Goal: Complete application form

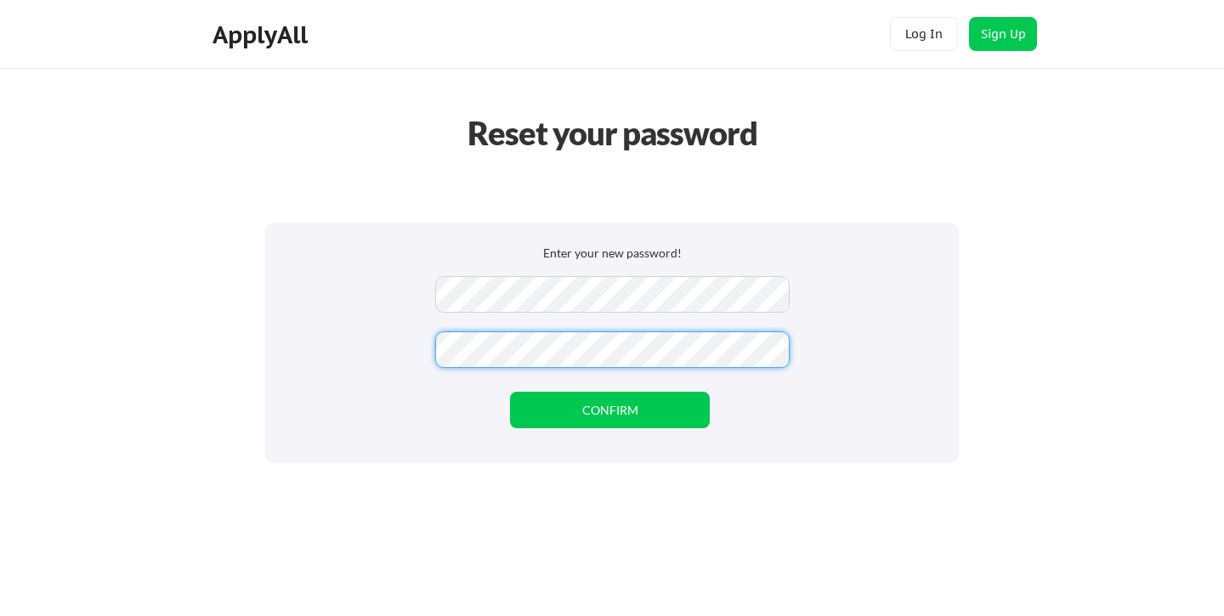
click at [588, 416] on button "CONFIRM" at bounding box center [610, 410] width 200 height 37
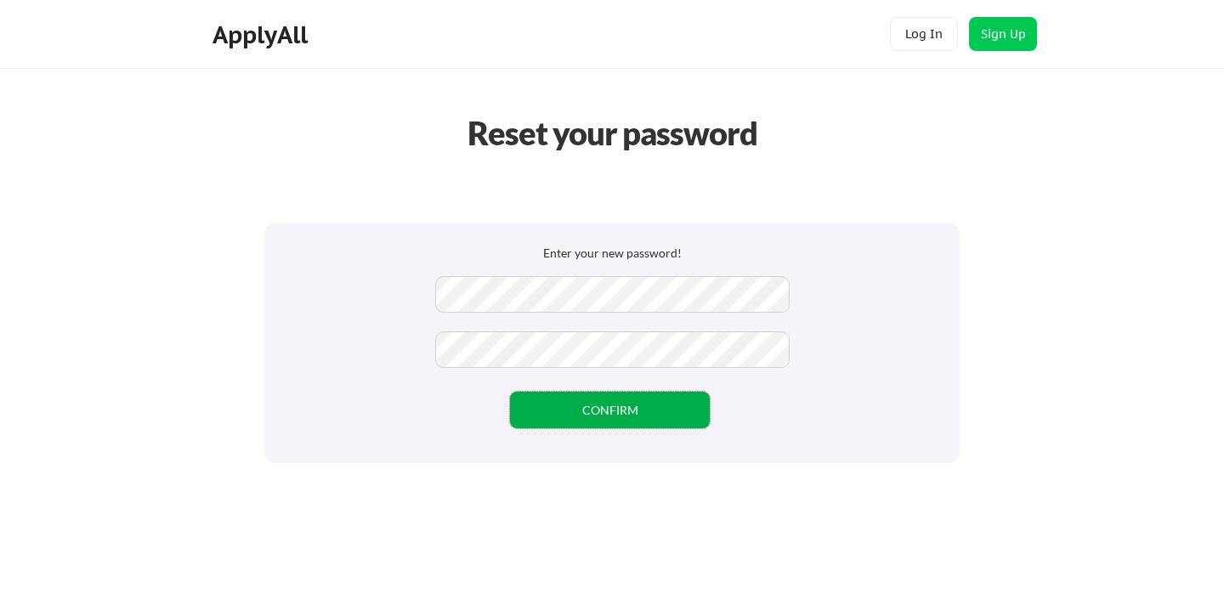
click at [531, 424] on button "CONFIRM" at bounding box center [610, 410] width 200 height 37
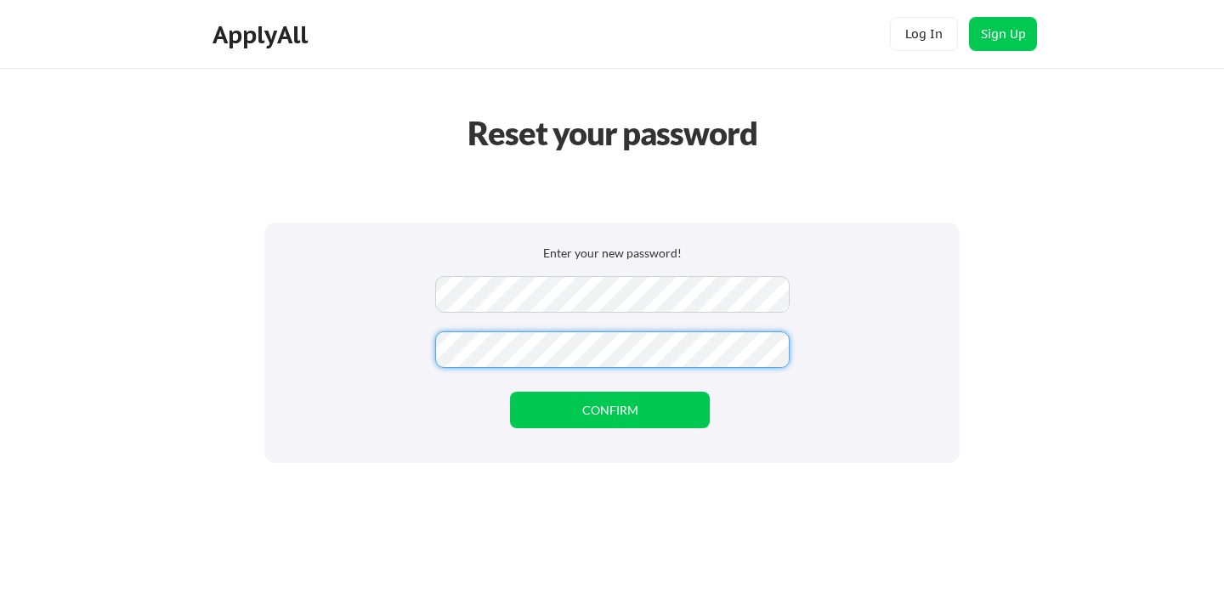
click at [565, 412] on button "CONFIRM" at bounding box center [610, 410] width 200 height 37
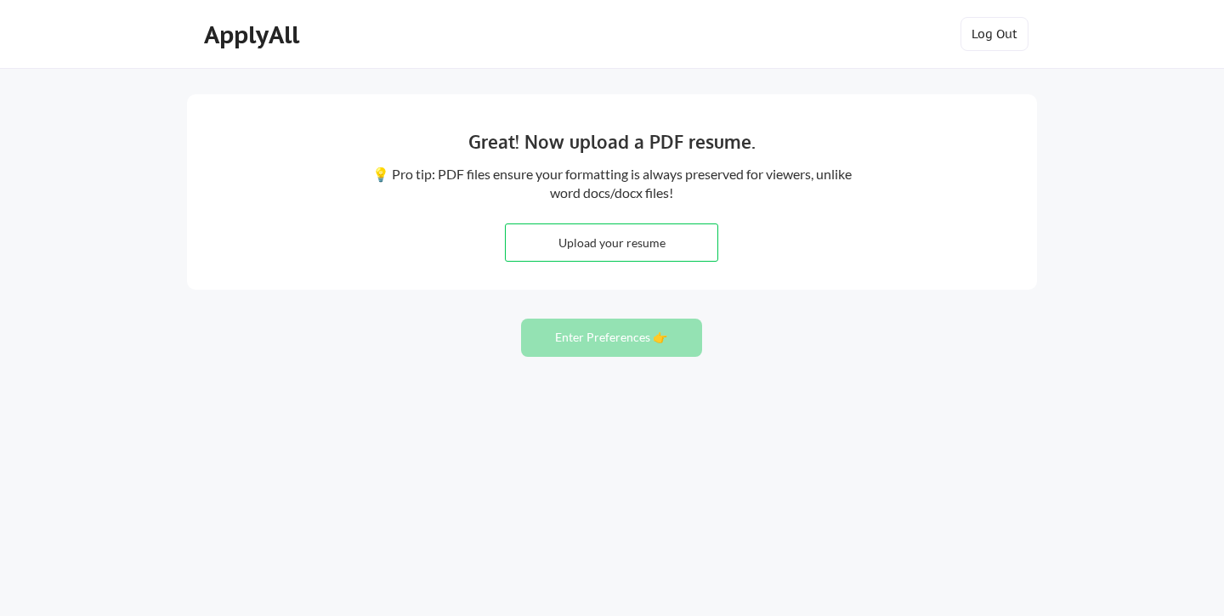
click at [576, 249] on input "file" at bounding box center [612, 242] width 212 height 37
type input "C:\fakepath\Resume-Inc Resp-2025.pdf"
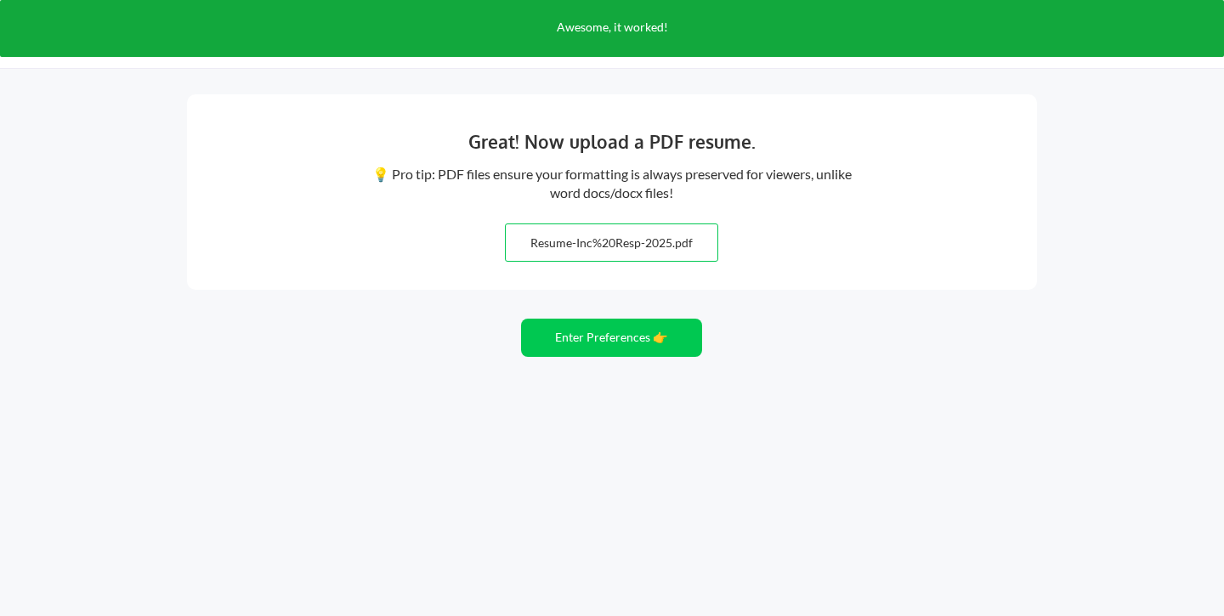
click at [625, 331] on button "Enter Preferences 👉" at bounding box center [611, 338] width 181 height 38
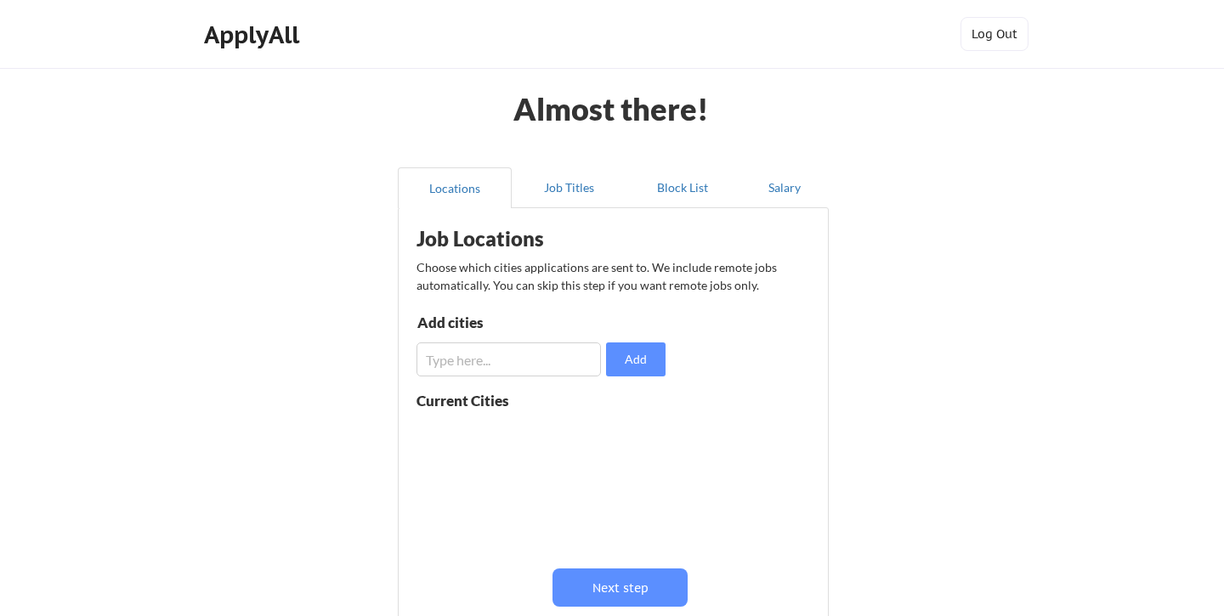
click at [644, 361] on button "Add" at bounding box center [636, 360] width 60 height 34
click at [521, 361] on input "input" at bounding box center [509, 360] width 185 height 34
type input "[GEOGRAPHIC_DATA]"
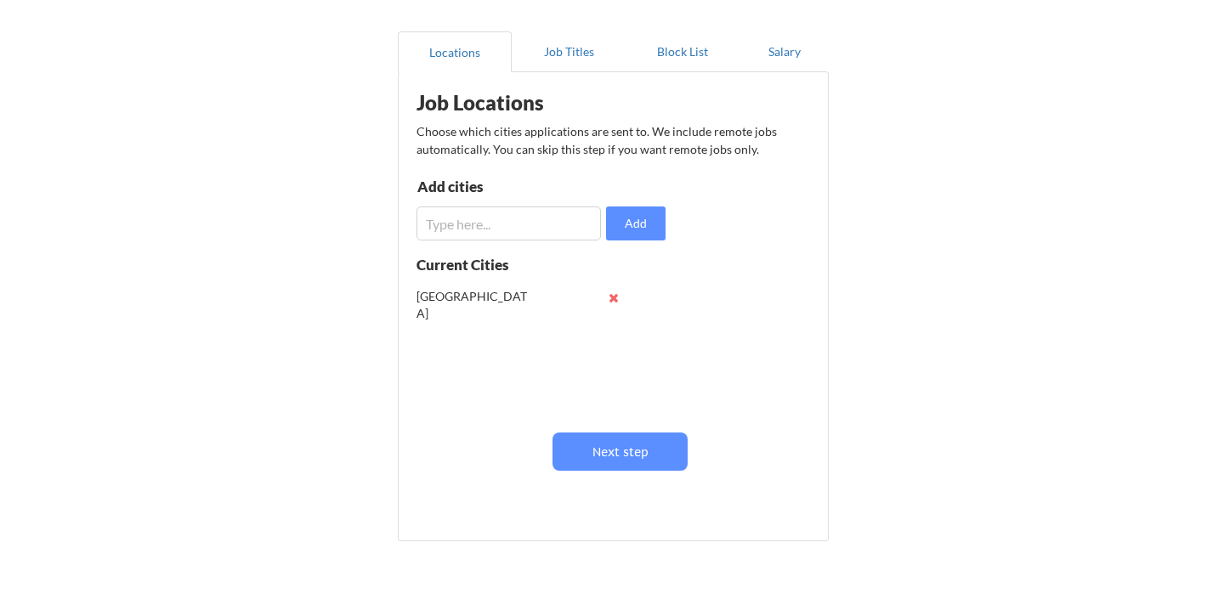
scroll to position [143, 0]
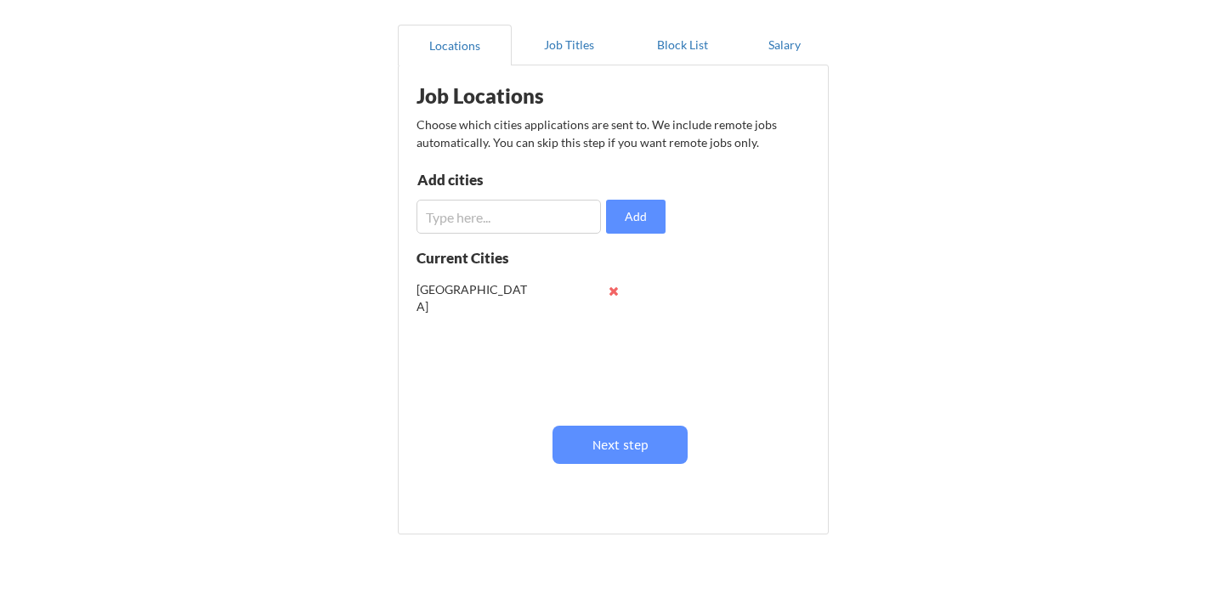
click at [605, 439] on button "Next step" at bounding box center [620, 445] width 135 height 38
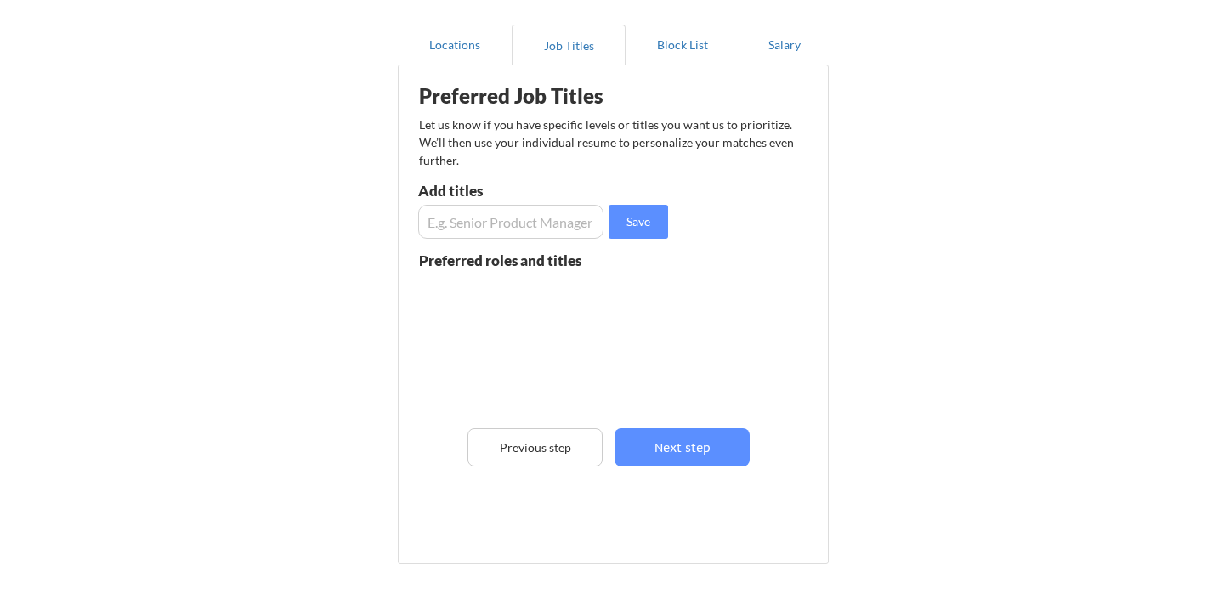
click at [484, 213] on input "input" at bounding box center [510, 222] width 185 height 34
type input "s"
type input "Security Operations Analyst"
click at [650, 231] on button "Save" at bounding box center [639, 222] width 60 height 34
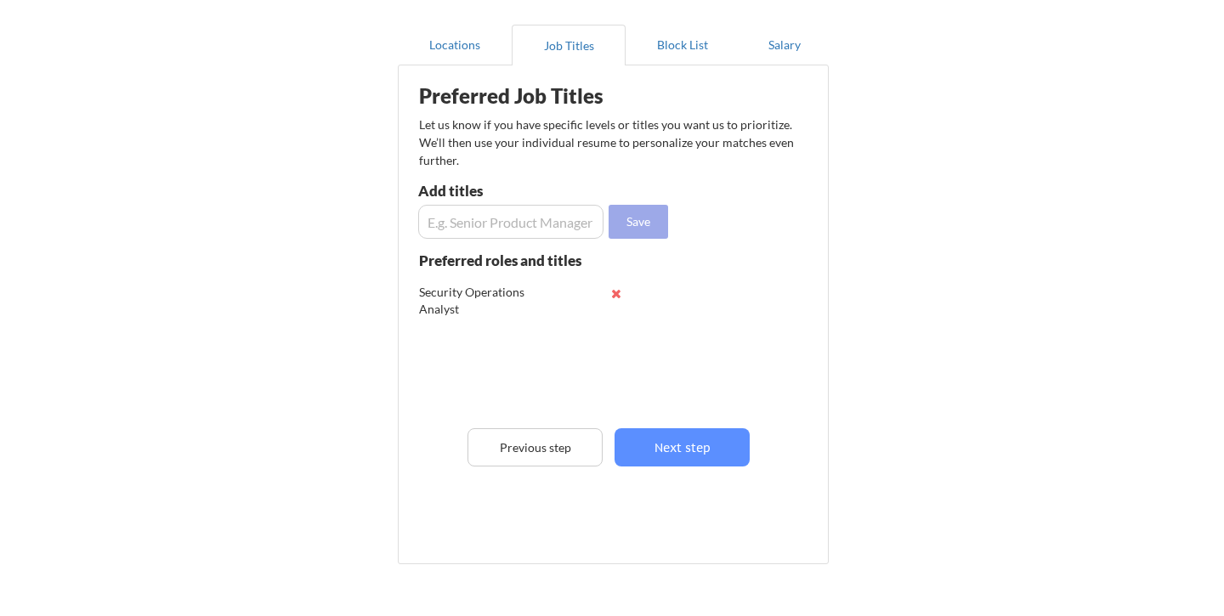
click at [702, 452] on button "Next step" at bounding box center [682, 448] width 135 height 38
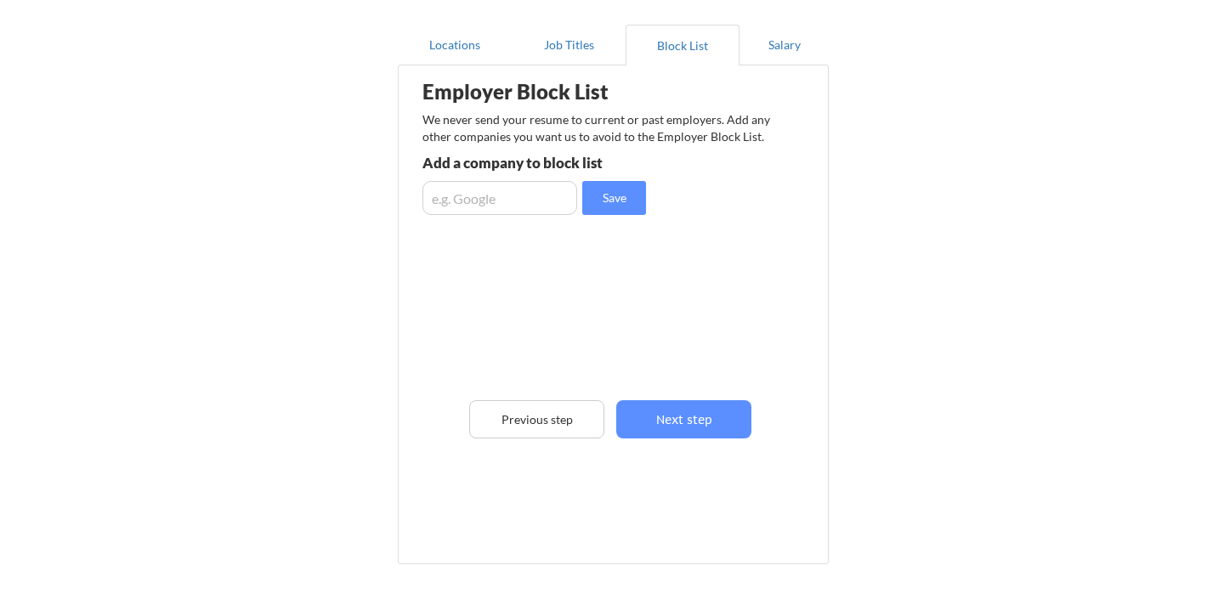
click at [680, 425] on button "Next step" at bounding box center [683, 420] width 135 height 38
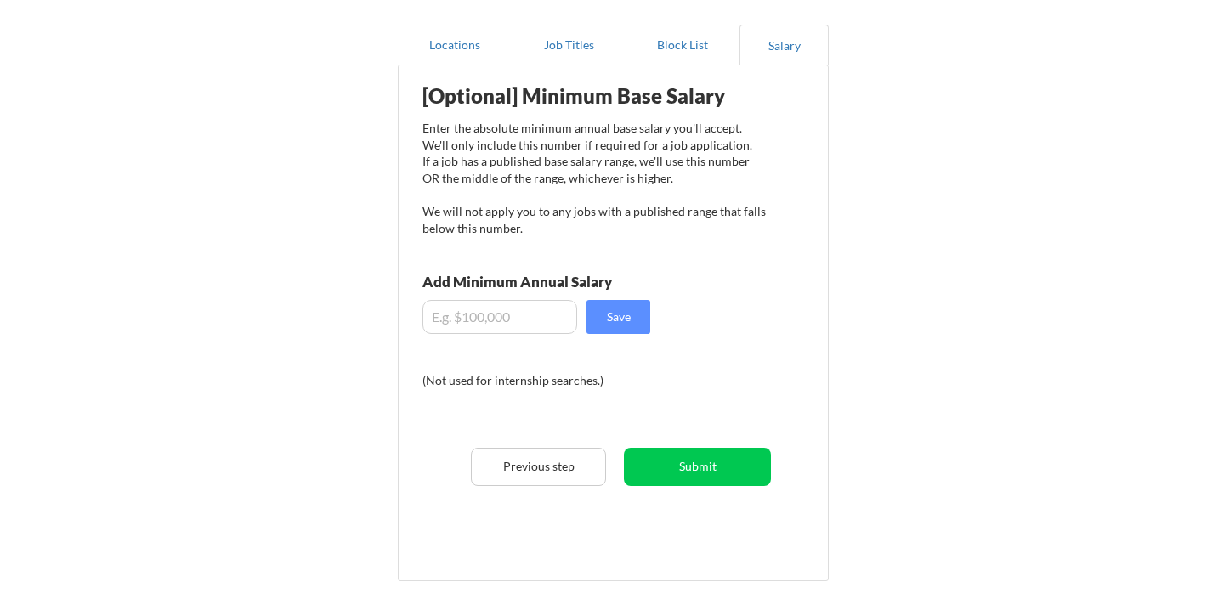
click at [517, 315] on input "input" at bounding box center [500, 317] width 155 height 34
type input "$120,000"
click at [684, 473] on button "Submit" at bounding box center [697, 467] width 147 height 38
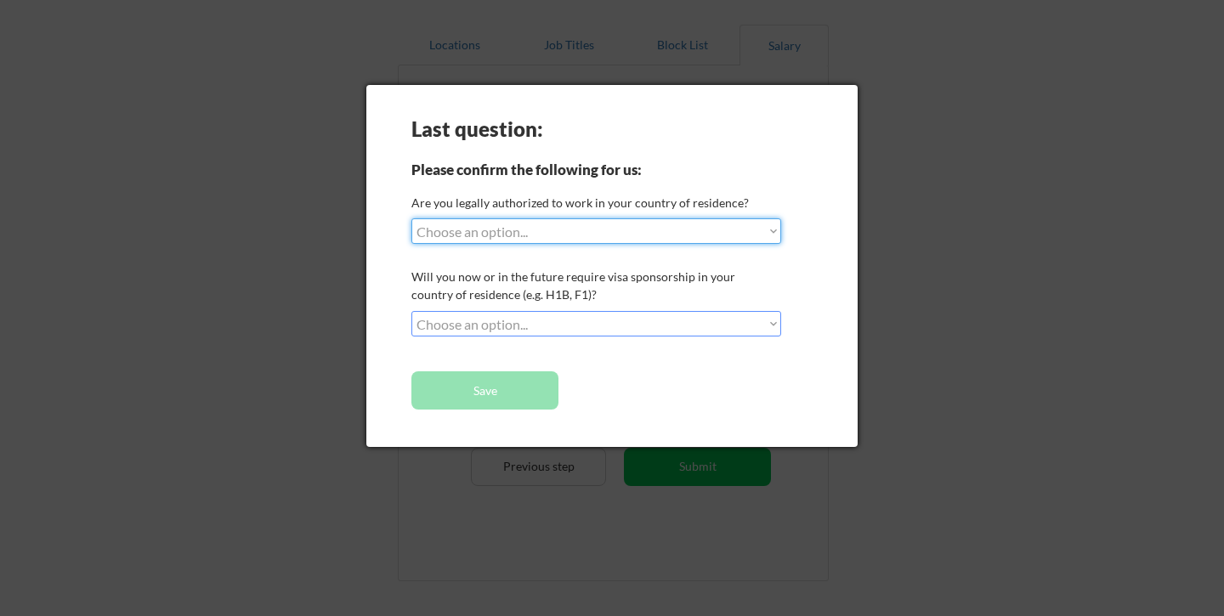
click at [556, 226] on select "Choose an option... Yes, I am a [DEMOGRAPHIC_DATA] Citizen Yes, I am a [DEMOGRA…" at bounding box center [597, 232] width 370 height 26
select select ""yes__i_am_here_on_a_visa__h1b__opt__etc__""
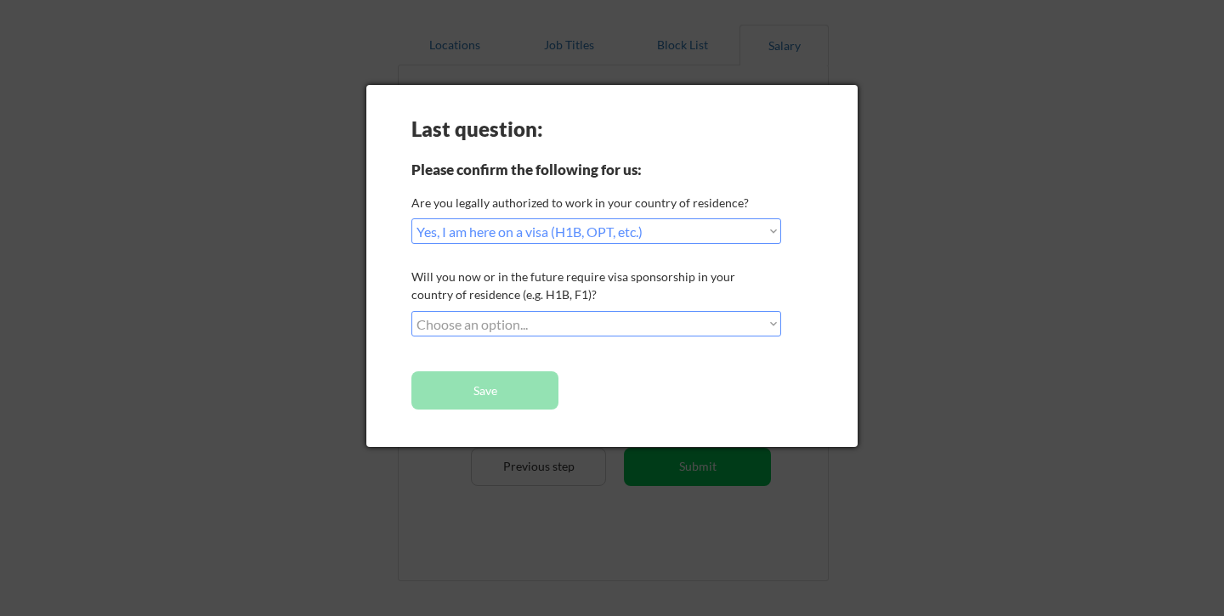
click at [519, 321] on select "Choose an option... No, I will not need sponsorship Yes, I will need sponsorship" at bounding box center [597, 324] width 370 height 26
select select ""yes__i_will_need_sponsorship""
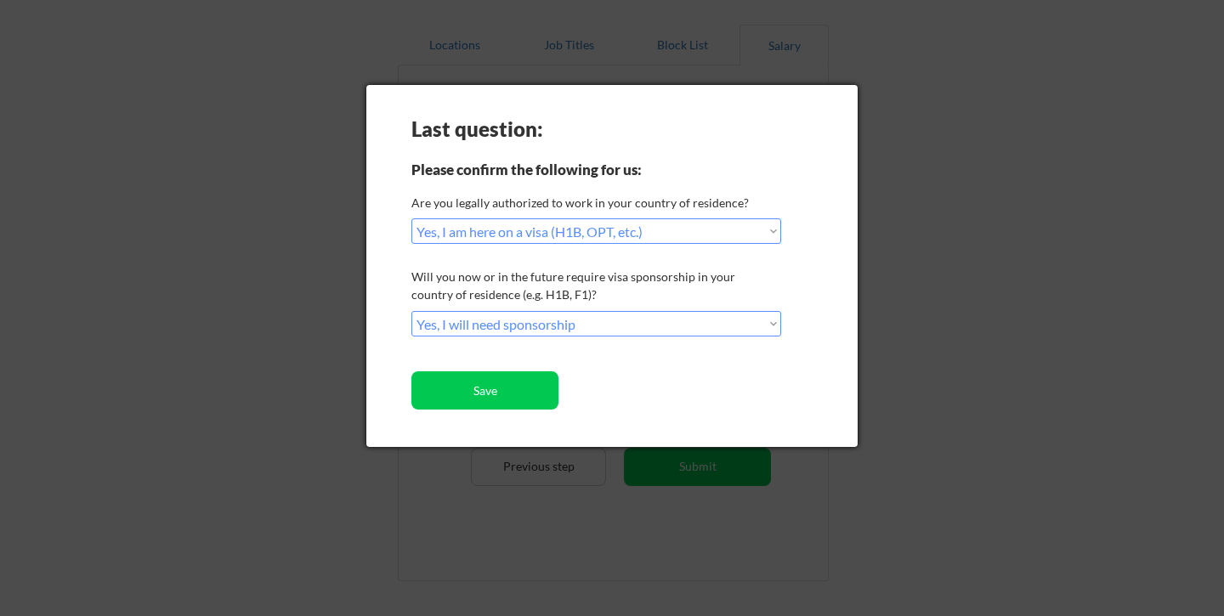
click at [483, 387] on button "Save" at bounding box center [485, 391] width 147 height 38
